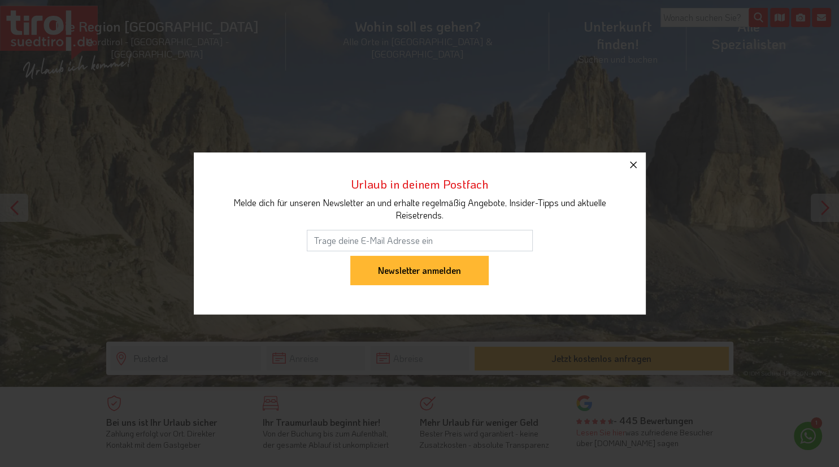
click at [632, 168] on icon "button" at bounding box center [633, 165] width 14 height 14
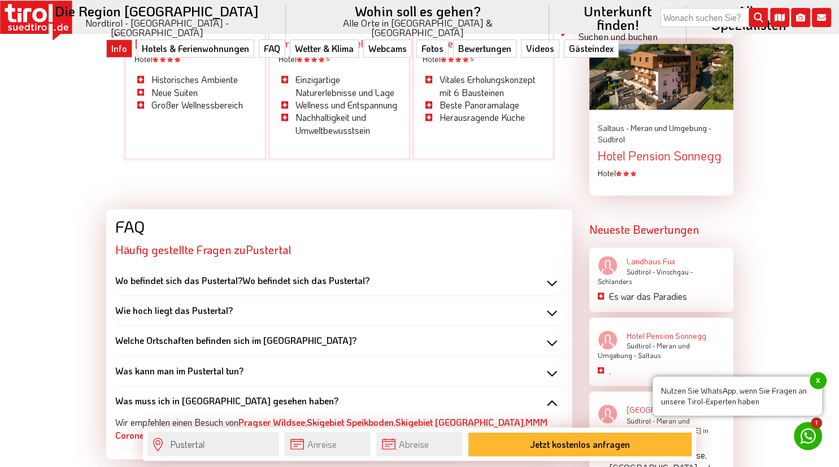
scroll to position [1730, 0]
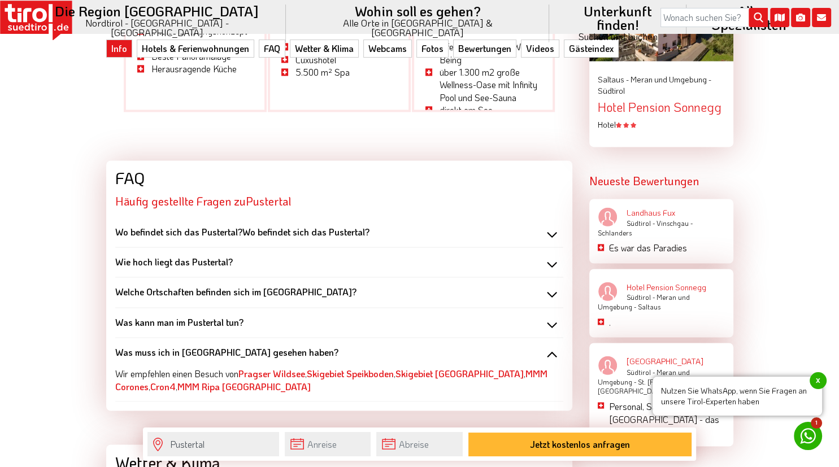
click at [552, 316] on div "Was kann man im Pustertal tun?" at bounding box center [339, 322] width 448 height 12
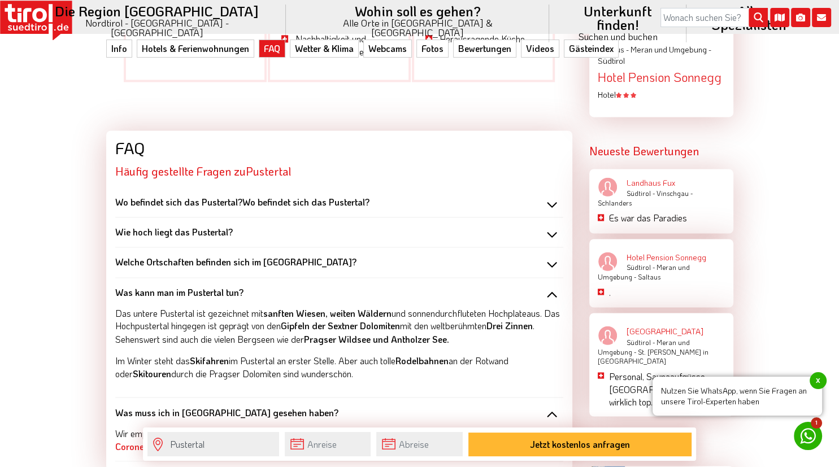
scroll to position [1790, 0]
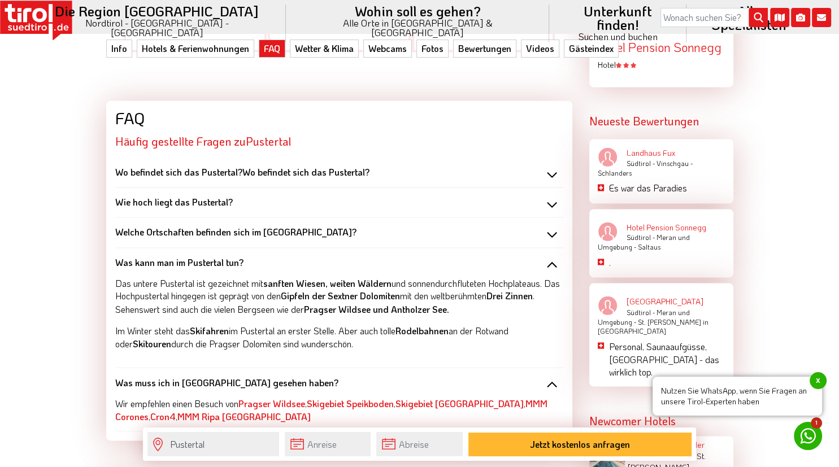
click at [549, 256] on div "Was kann man im Pustertal tun?" at bounding box center [339, 262] width 448 height 12
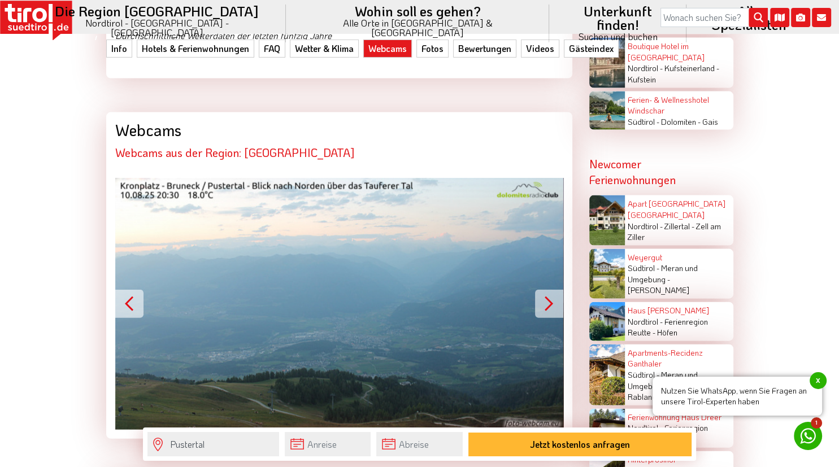
scroll to position [2386, 0]
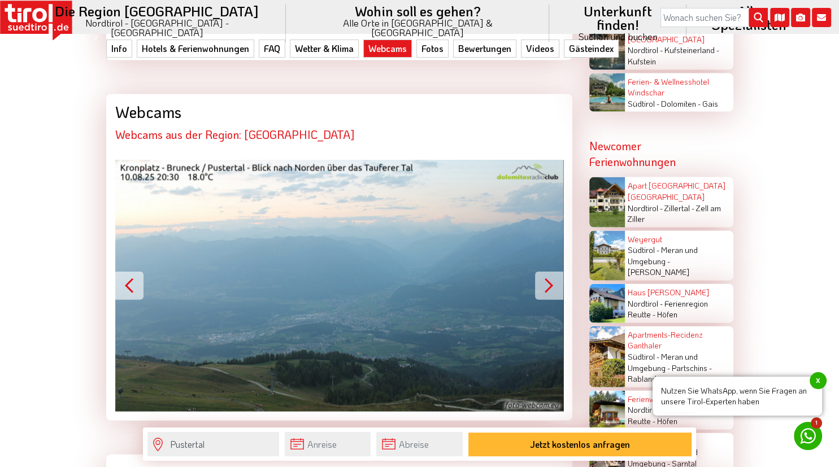
click at [544, 272] on button "Next" at bounding box center [549, 286] width 28 height 28
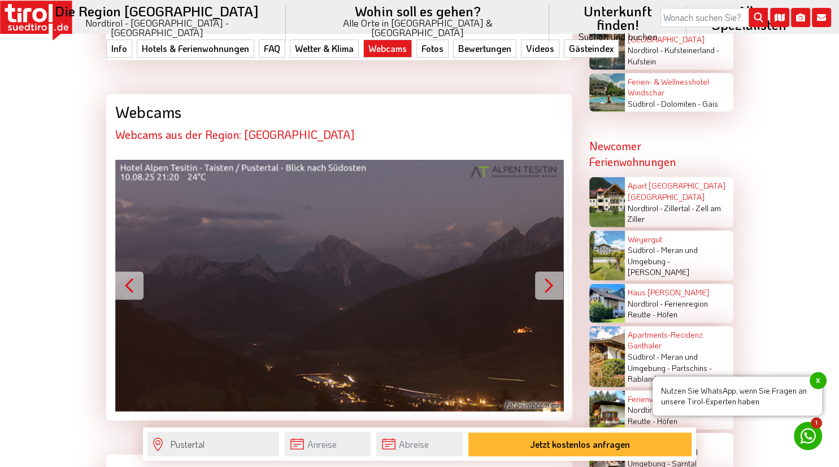
click at [544, 272] on button "Next" at bounding box center [549, 286] width 28 height 28
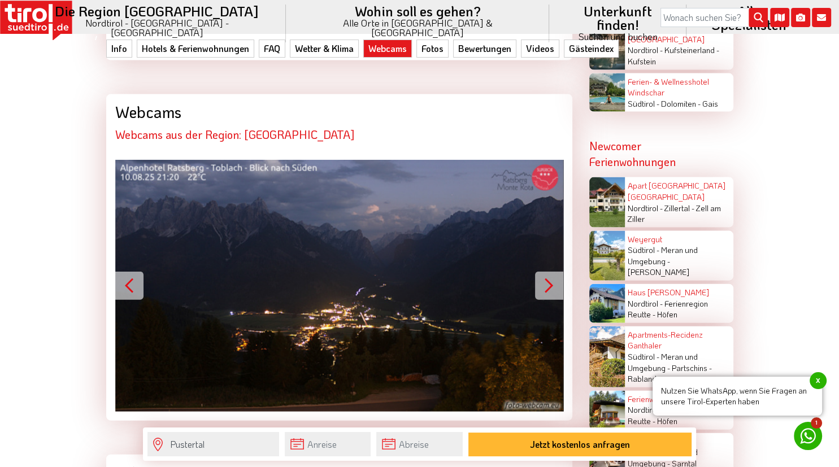
click at [544, 272] on button "Next" at bounding box center [549, 286] width 28 height 28
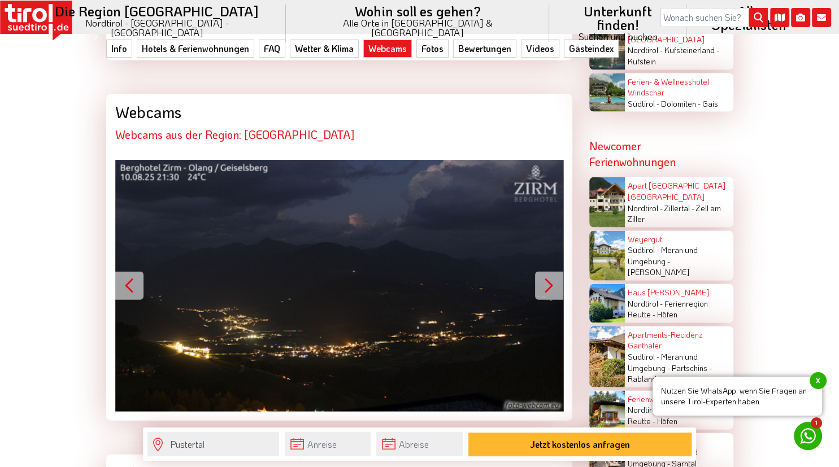
click at [544, 272] on button "Next" at bounding box center [549, 286] width 28 height 28
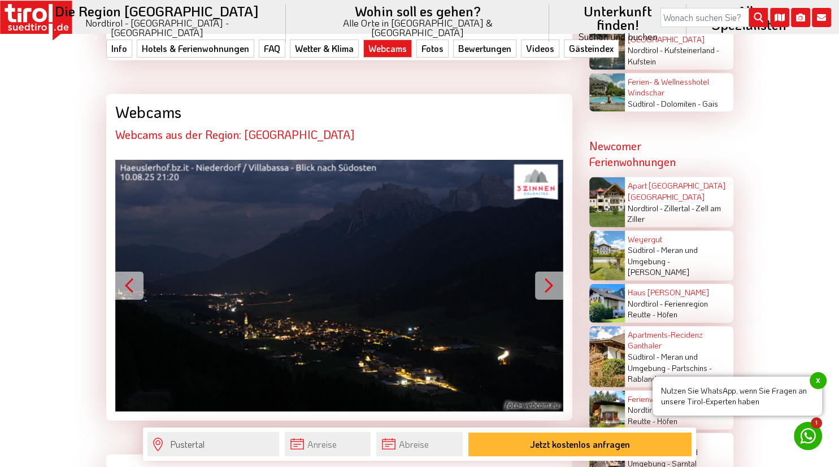
click at [544, 272] on button "Next" at bounding box center [549, 286] width 28 height 28
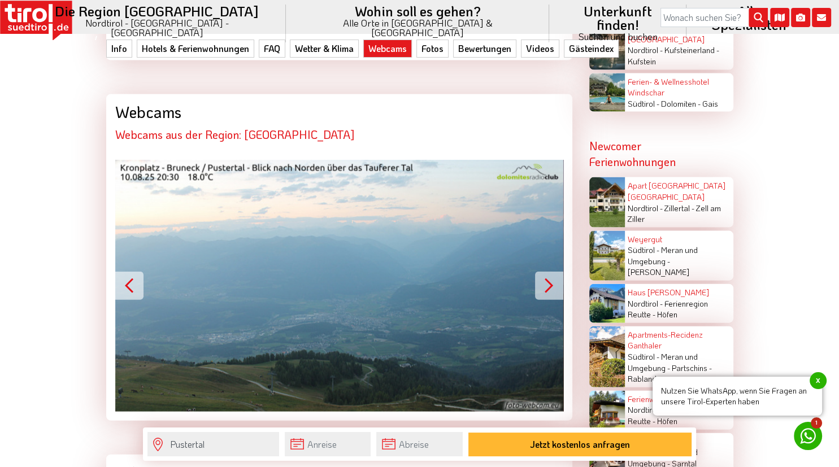
click at [544, 272] on button "Next" at bounding box center [549, 286] width 28 height 28
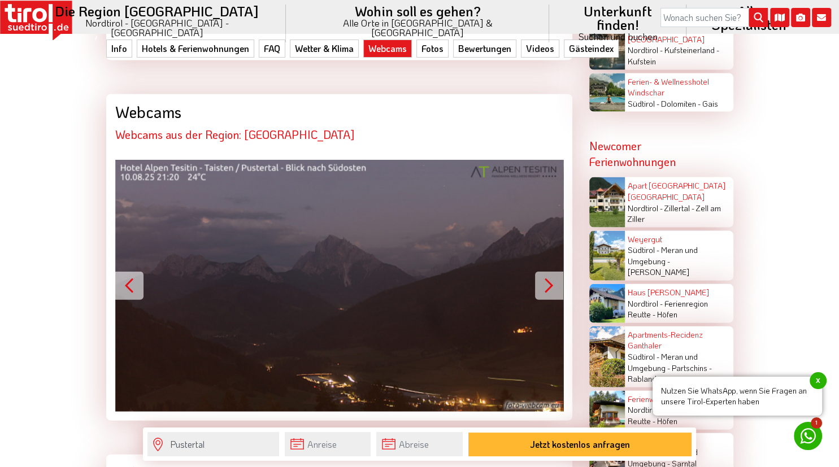
click at [544, 272] on button "Next" at bounding box center [549, 286] width 28 height 28
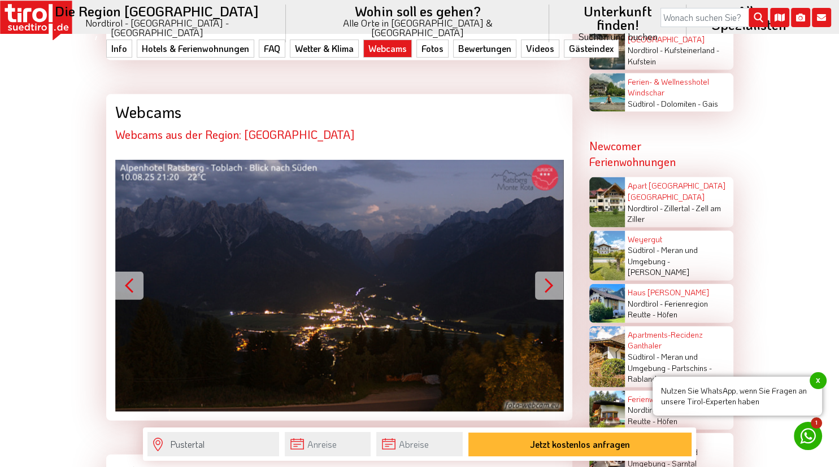
click at [544, 272] on button "Next" at bounding box center [549, 286] width 28 height 28
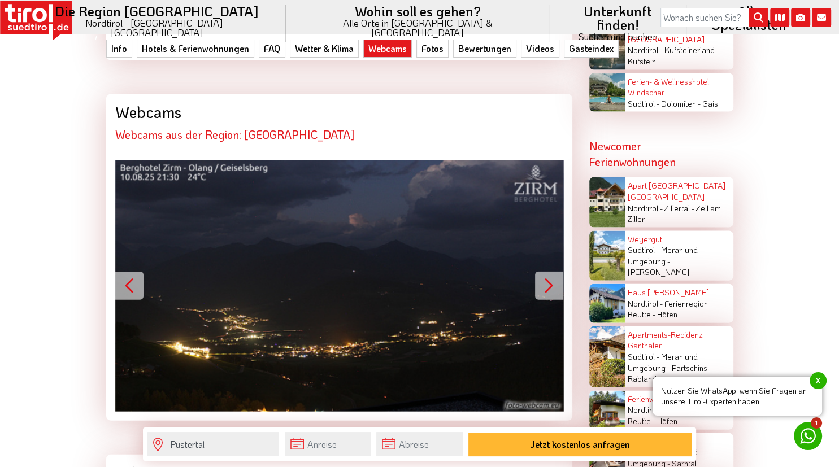
click at [544, 272] on button "Next" at bounding box center [549, 286] width 28 height 28
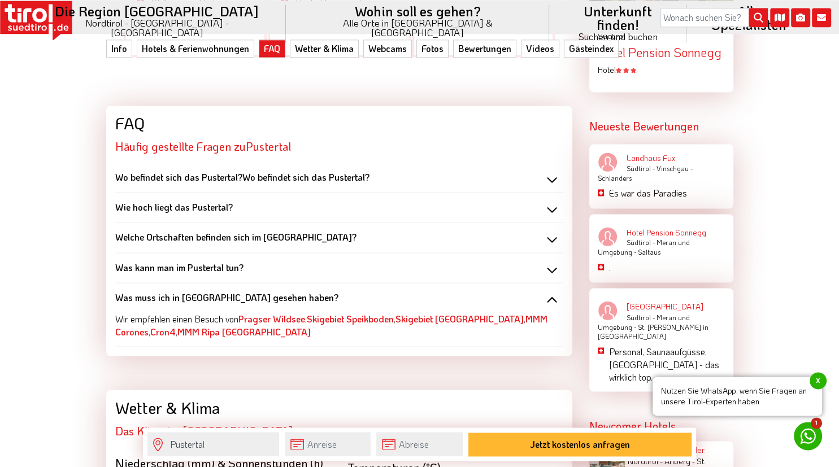
scroll to position [1700, 0]
